Goal: Register for event/course: Register for event/course

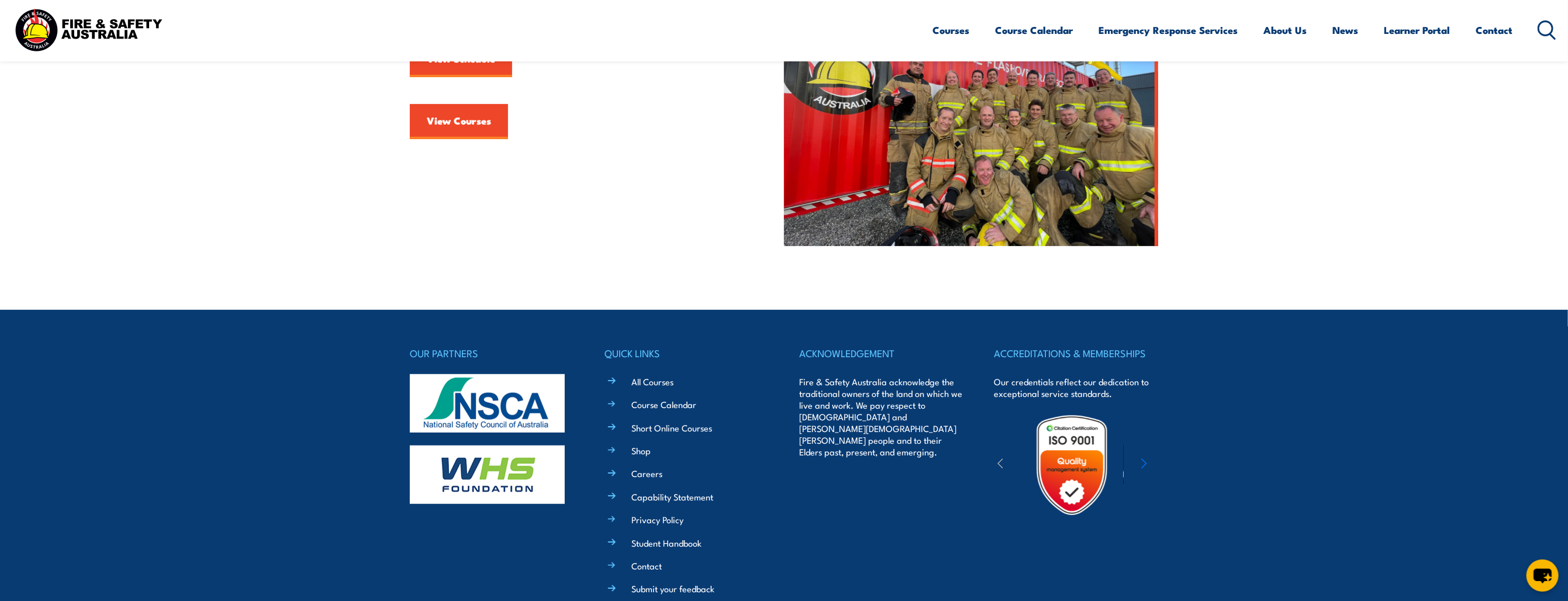
scroll to position [288, 0]
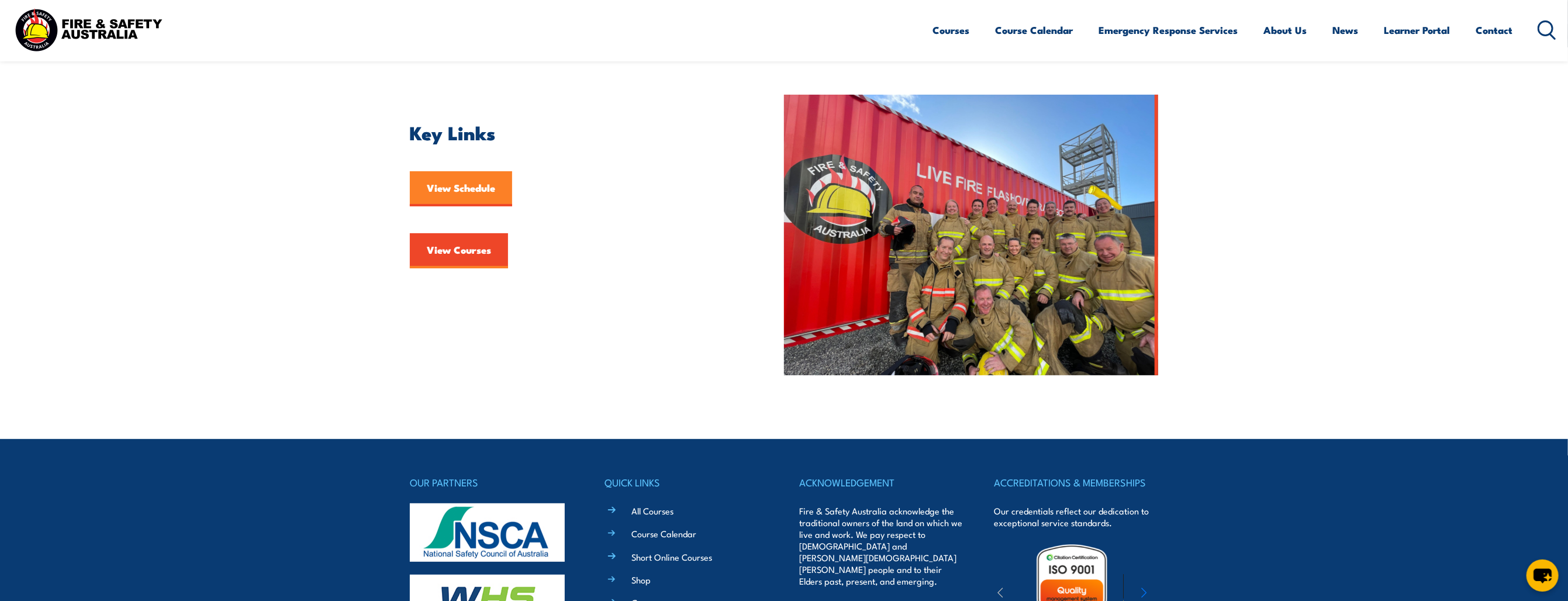
click at [475, 190] on link "View Schedule" at bounding box center [461, 189] width 102 height 35
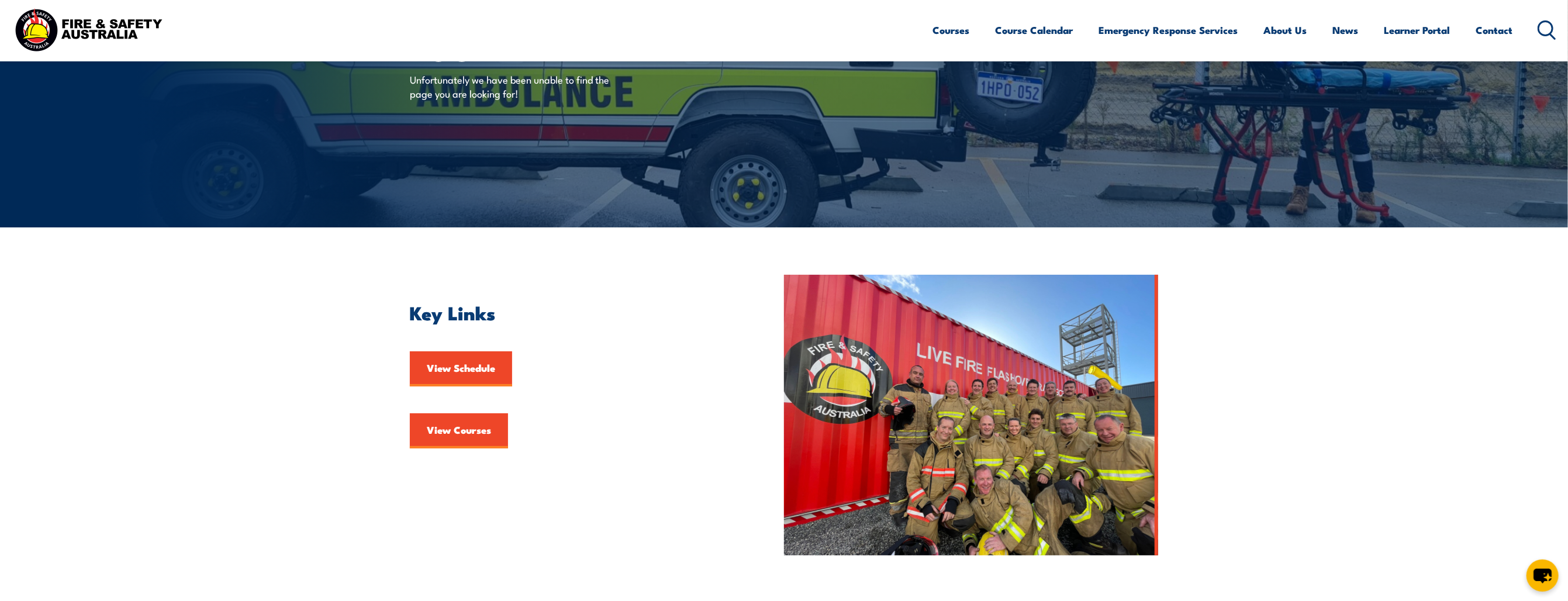
scroll to position [59, 0]
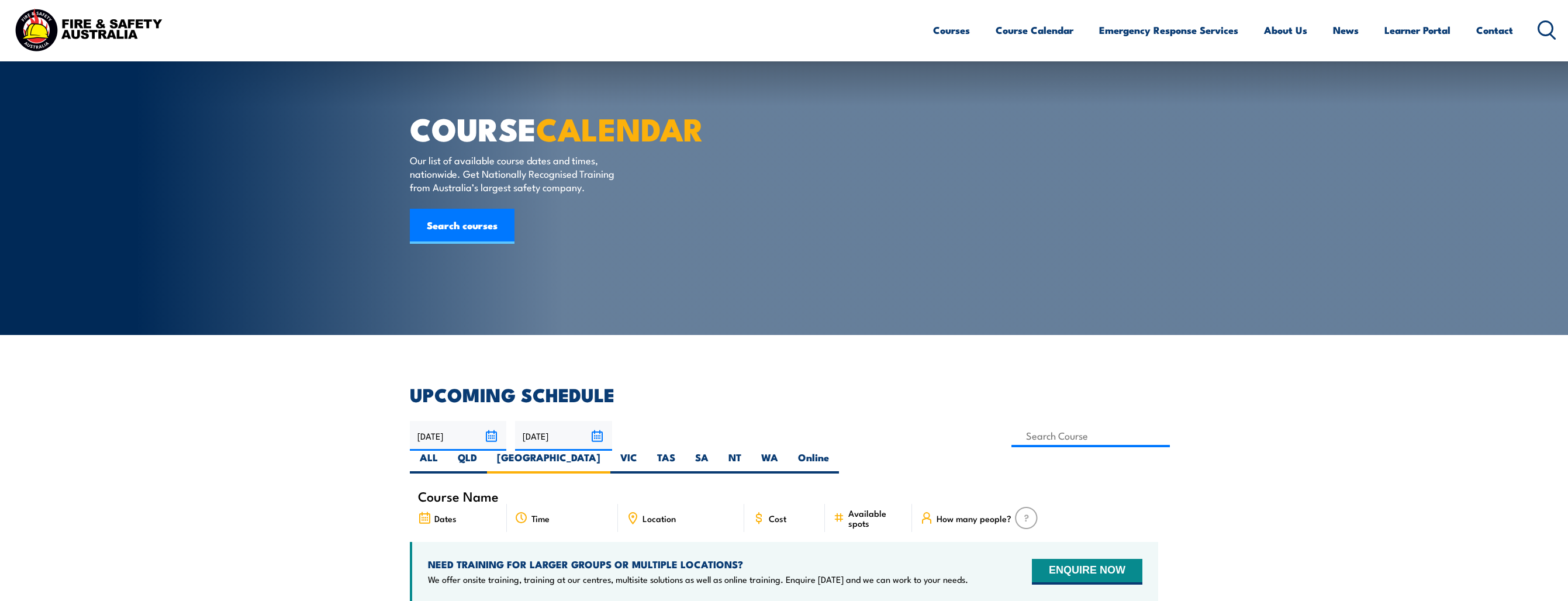
scroll to position [293, 0]
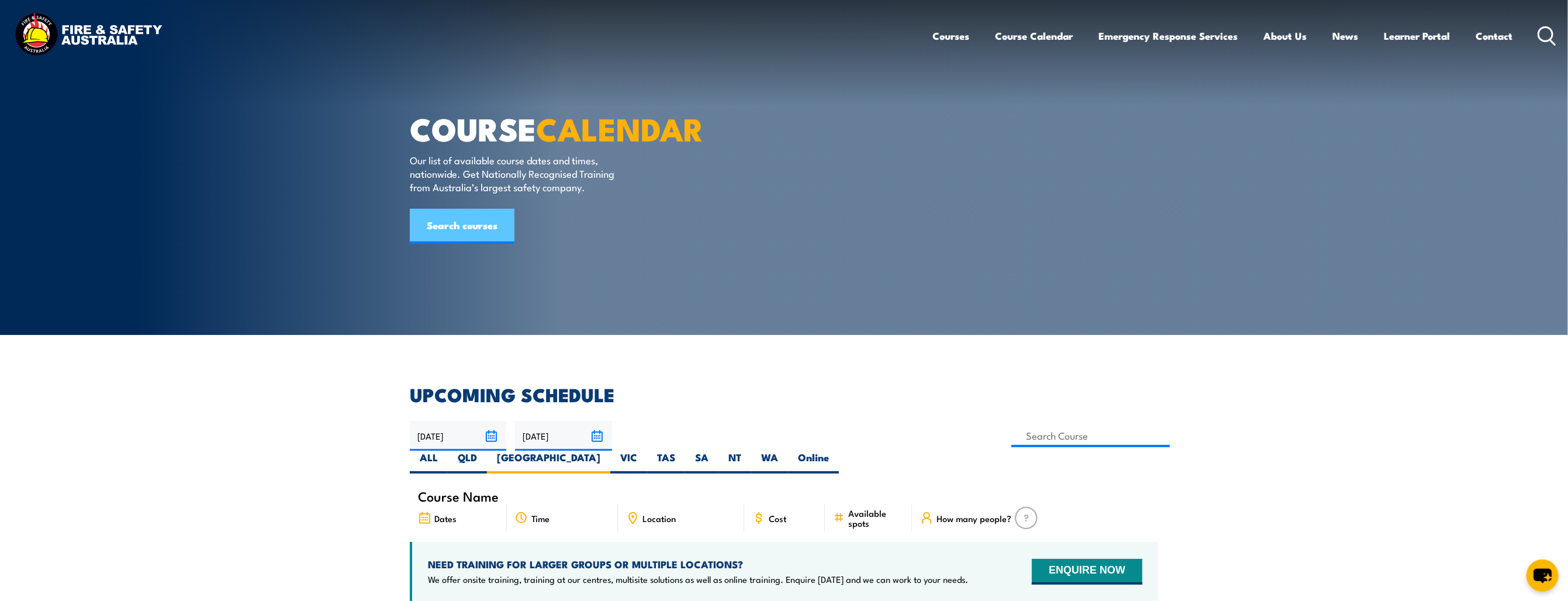
click at [463, 244] on link "Search courses" at bounding box center [462, 226] width 105 height 35
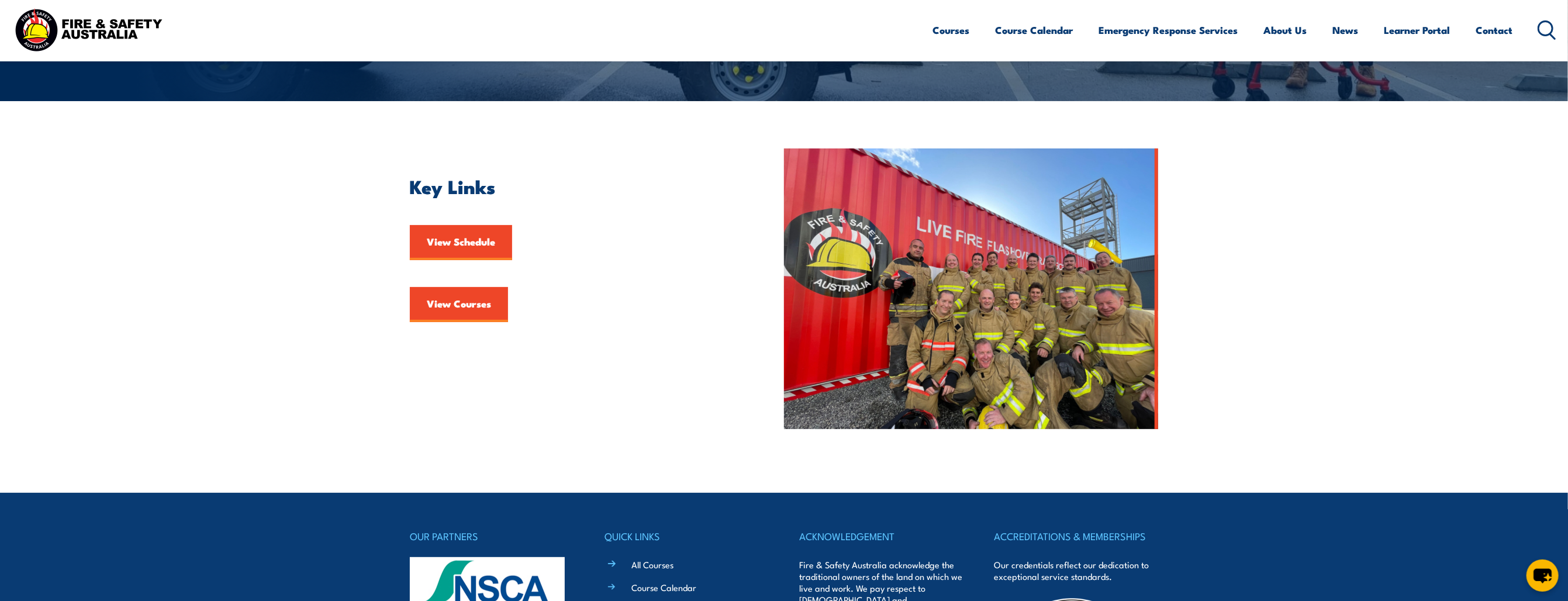
scroll to position [522, 0]
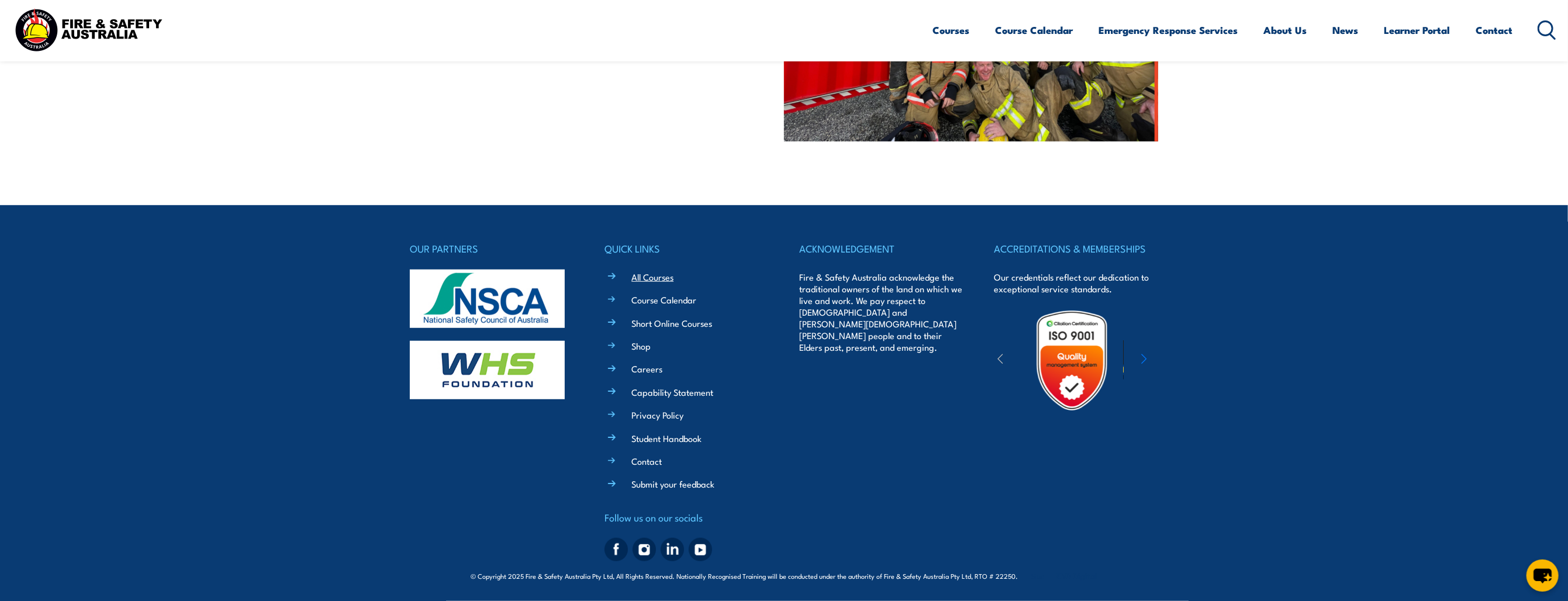
click at [646, 280] on link "All Courses" at bounding box center [652, 277] width 42 height 13
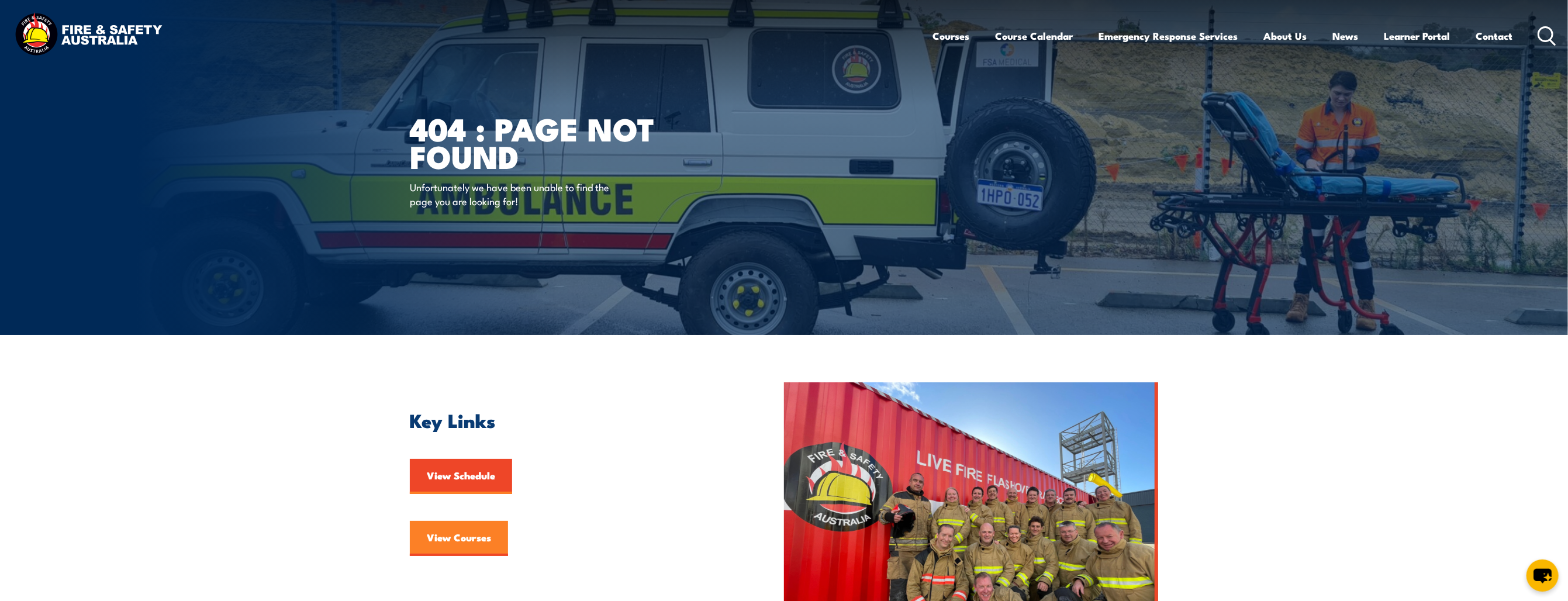
click at [463, 546] on link "View Courses" at bounding box center [458, 539] width 98 height 35
click at [451, 473] on link "View Schedule" at bounding box center [461, 477] width 102 height 35
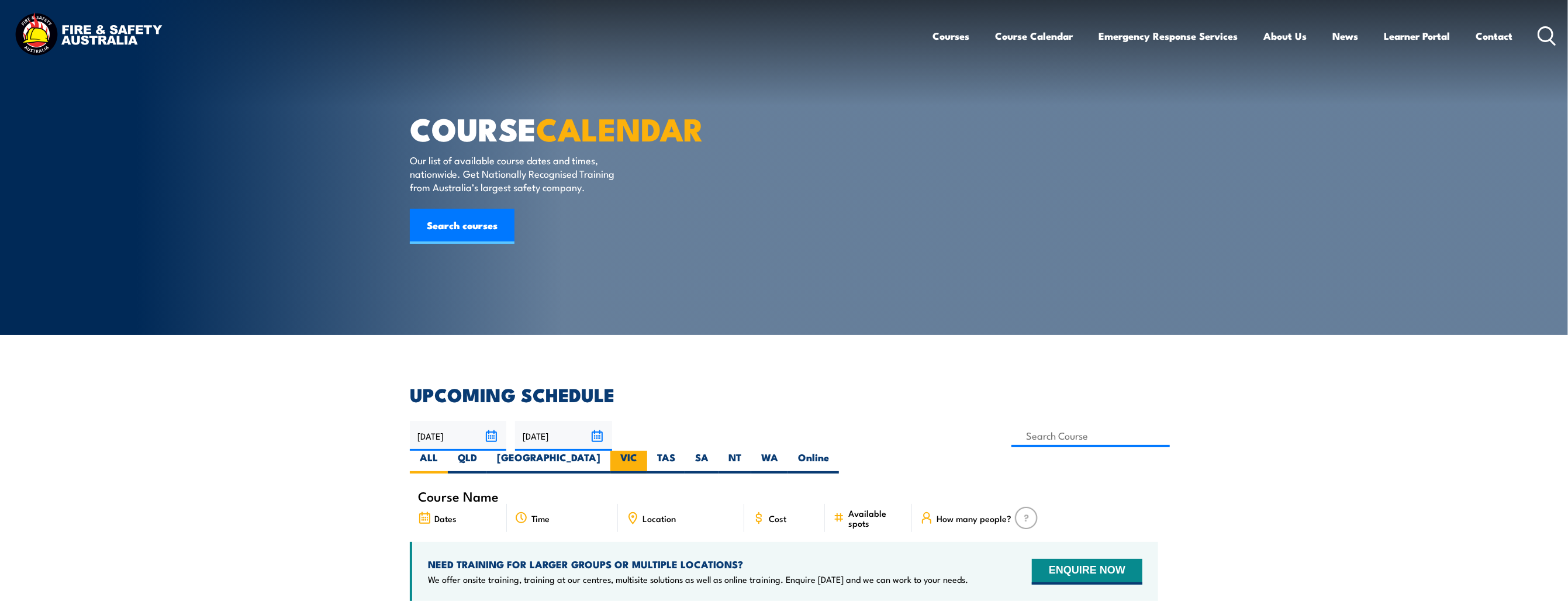
click at [647, 451] on label "VIC" at bounding box center [629, 462] width 37 height 23
click at [645, 451] on input "VIC" at bounding box center [641, 454] width 8 height 8
radio input "true"
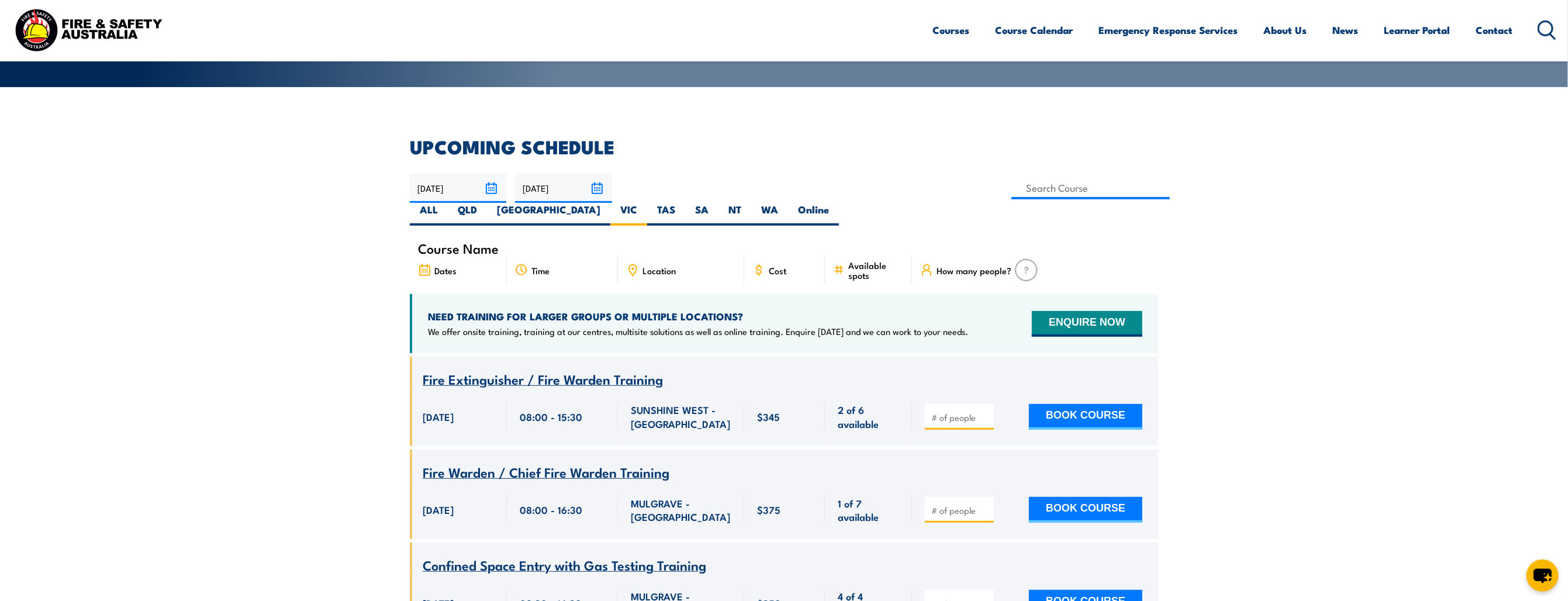
scroll to position [210, 0]
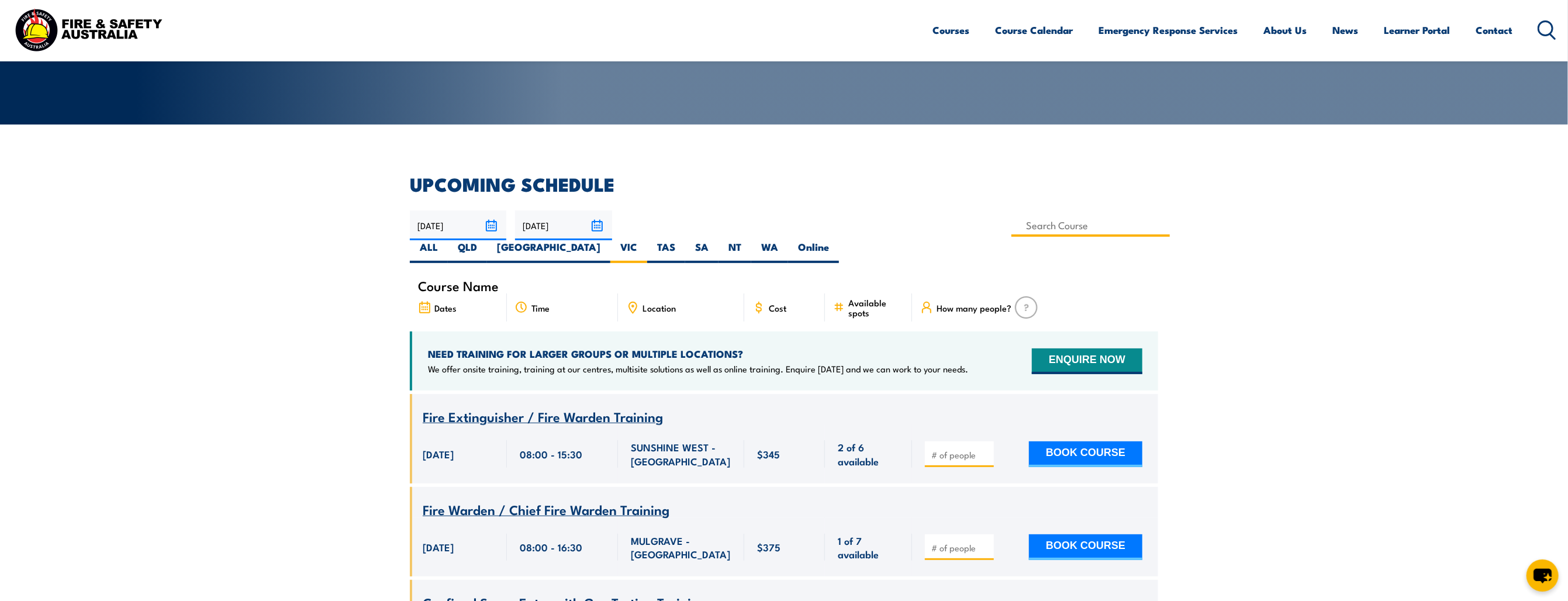
click at [1011, 227] on input at bounding box center [1090, 225] width 158 height 23
type input "Fire Warden / Chief Fire Warden Training"
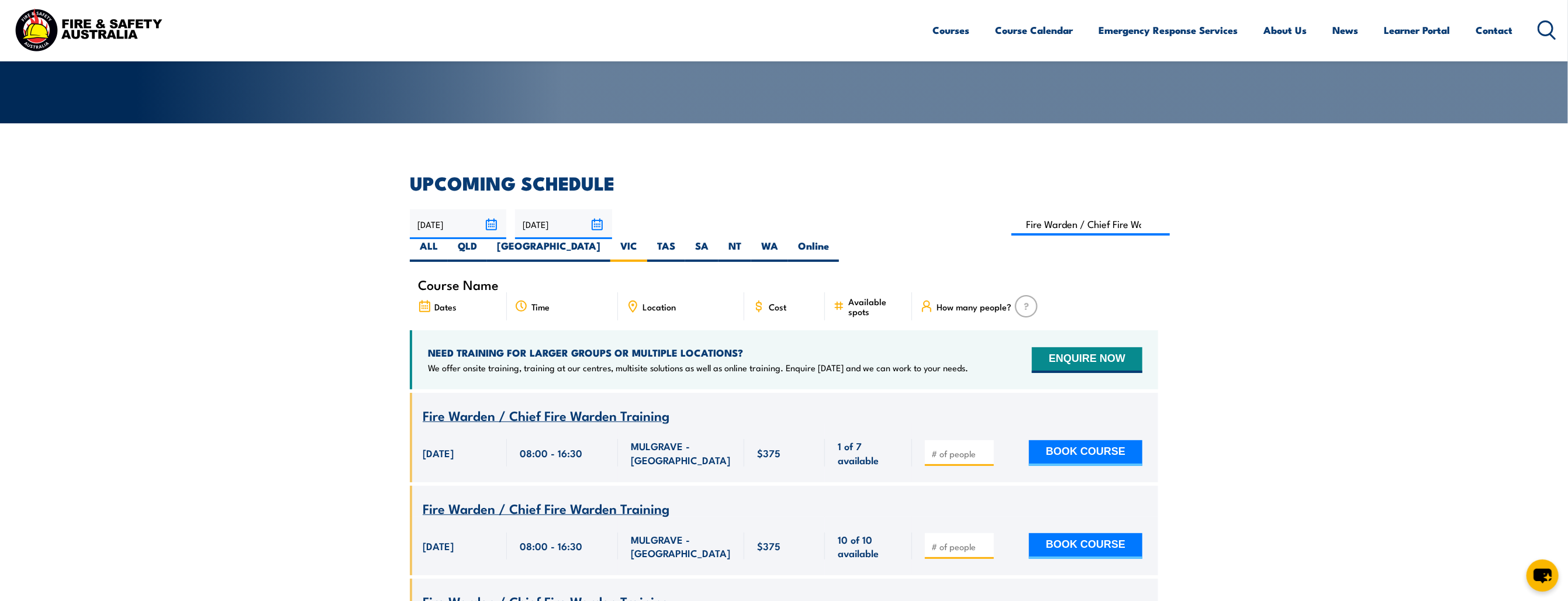
scroll to position [210, 0]
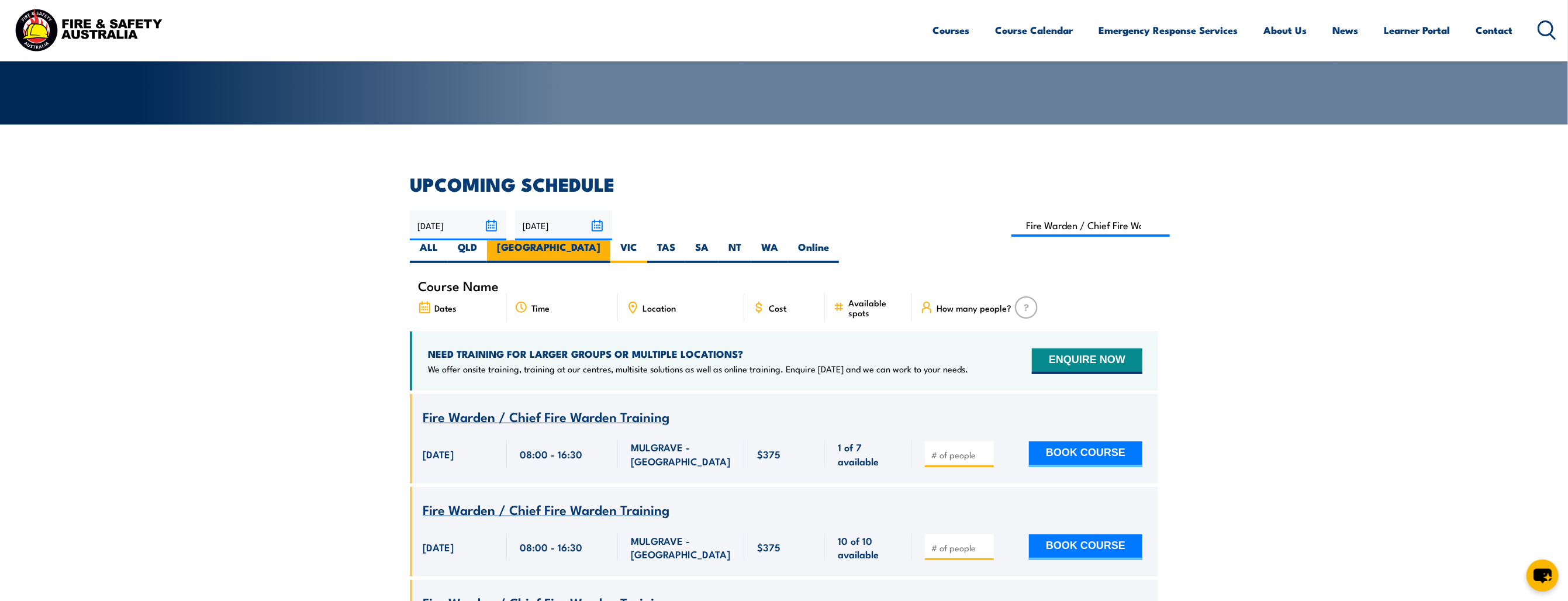
click at [611, 241] on label "[GEOGRAPHIC_DATA]" at bounding box center [548, 251] width 123 height 23
click at [608, 241] on input "[GEOGRAPHIC_DATA]" at bounding box center [604, 244] width 8 height 8
radio input "true"
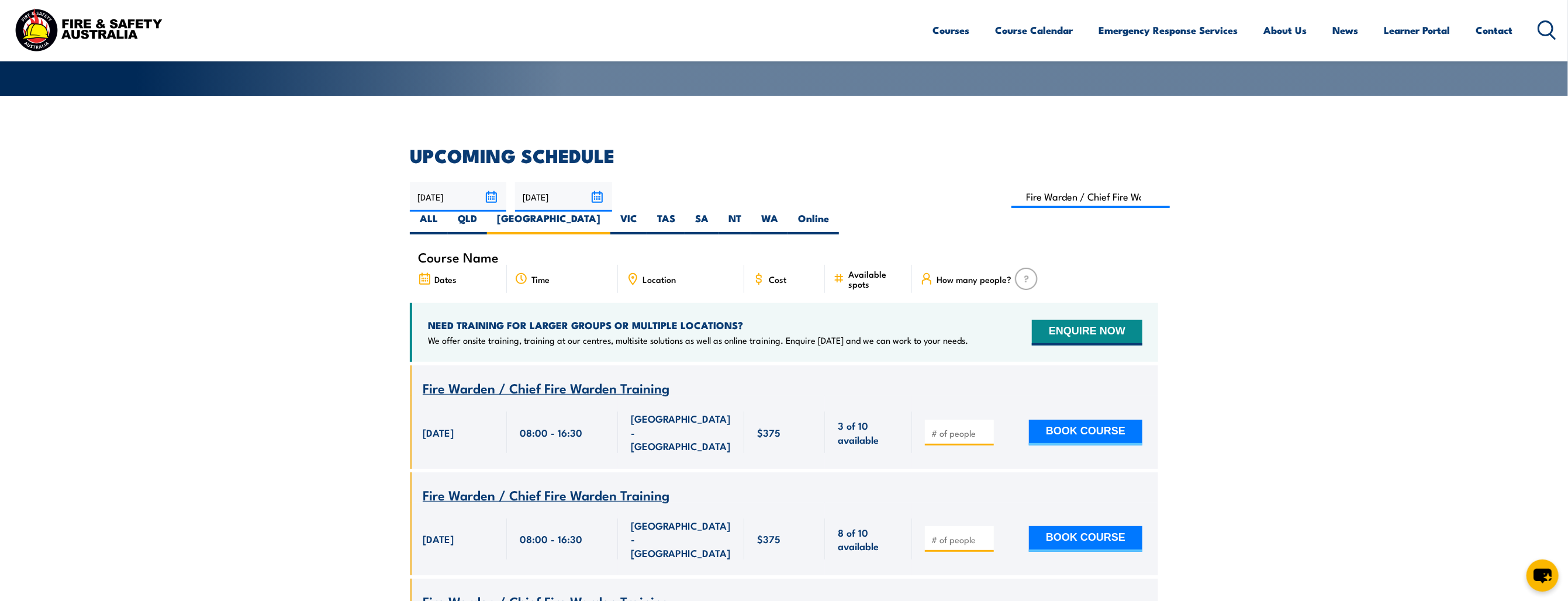
scroll to position [94, 0]
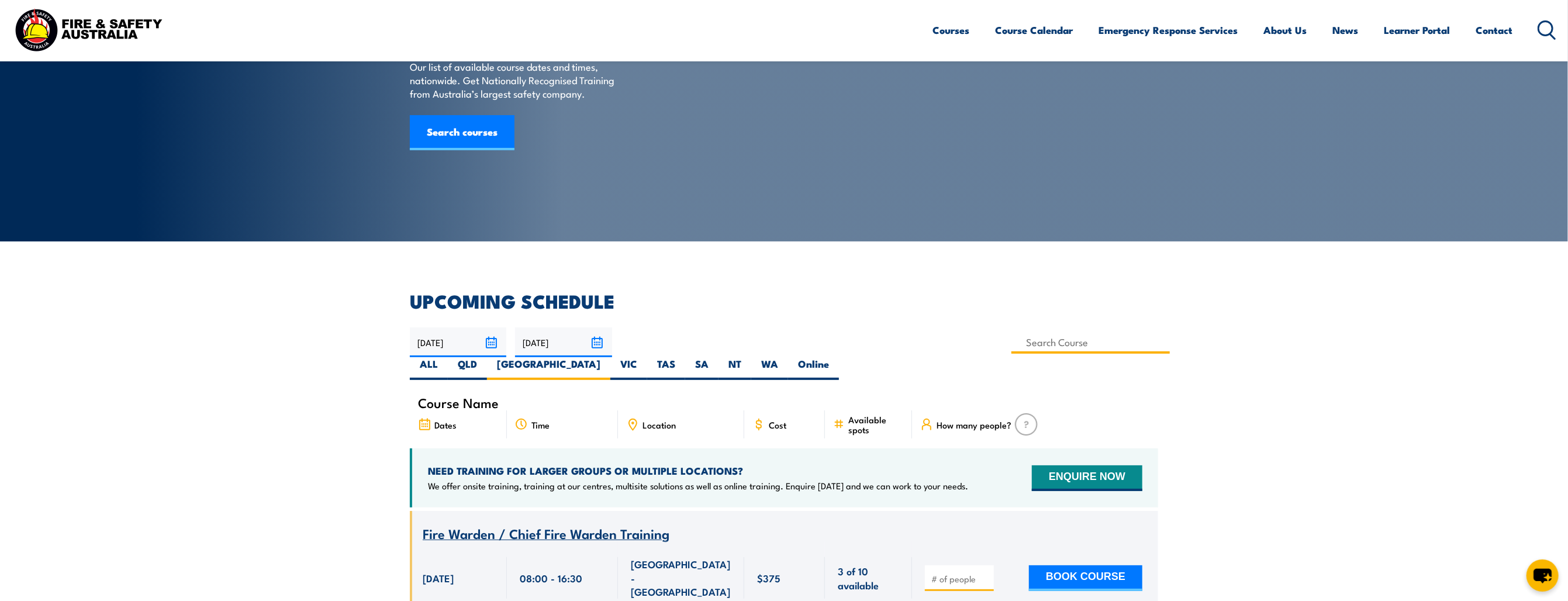
click at [1011, 343] on input at bounding box center [1090, 342] width 158 height 23
type input "Fire Extinguisher / Fire Warden Training"
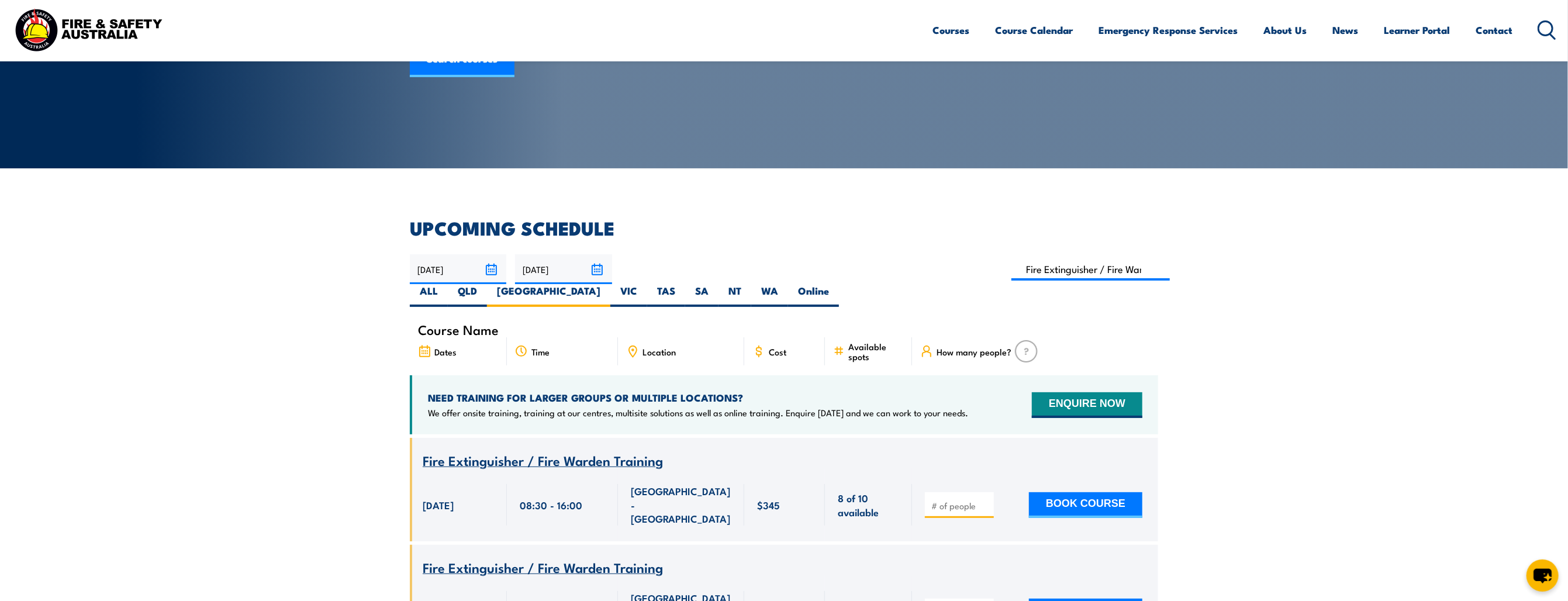
scroll to position [152, 0]
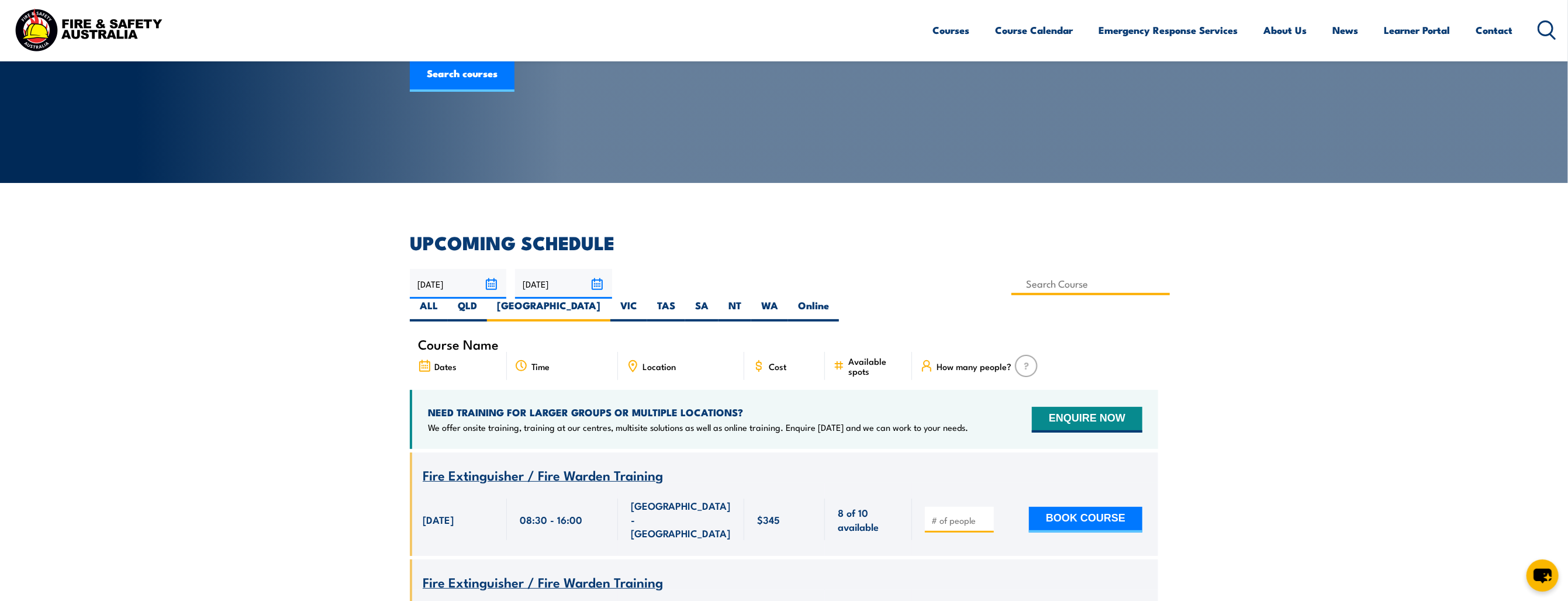
click at [1011, 283] on input at bounding box center [1090, 283] width 158 height 23
type input "Fire Warden Training"
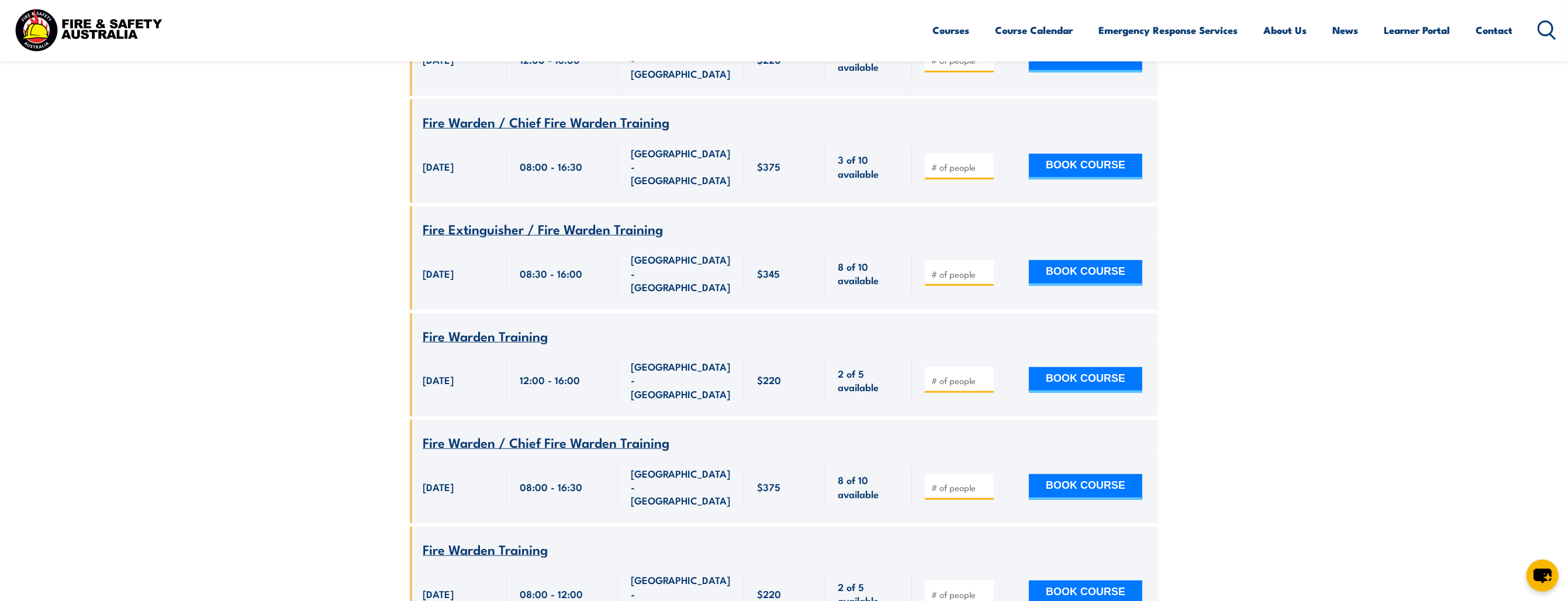
scroll to position [737, 0]
